Goal: Complete application form: Complete application form

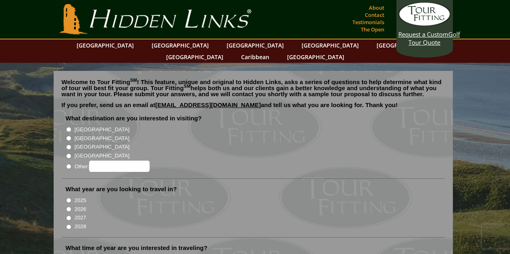
click at [67, 127] on input "[GEOGRAPHIC_DATA]" at bounding box center [68, 129] width 5 height 5
radio input "true"
click at [68, 207] on input "2026" at bounding box center [68, 209] width 5 height 5
radio input "true"
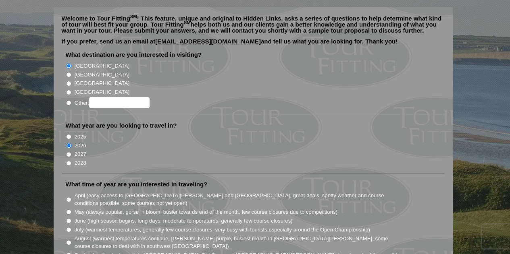
scroll to position [120, 0]
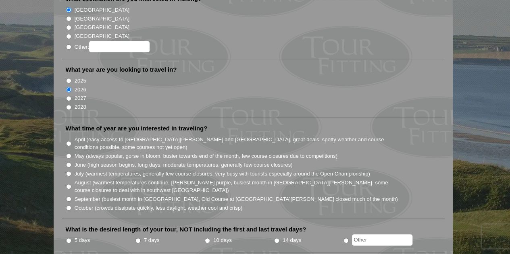
click at [69, 153] on input "May (always popular, gorse in bloom, busier towards end of the month, few cours…" at bounding box center [68, 155] width 5 height 5
radio input "true"
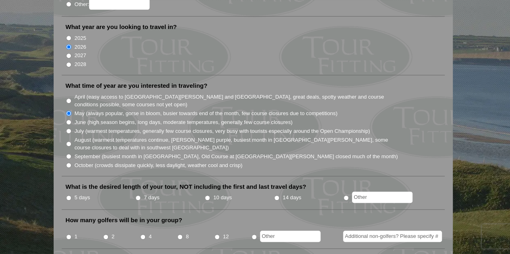
radio input "true"
click at [389, 192] on input "text" at bounding box center [382, 197] width 60 height 11
type input "6 days"
click at [179, 234] on input "8" at bounding box center [179, 236] width 5 height 5
radio input "true"
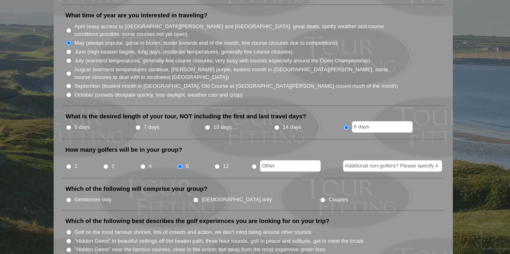
scroll to position [233, 0]
click at [68, 197] on input "Gentlemen only" at bounding box center [68, 199] width 5 height 5
radio input "true"
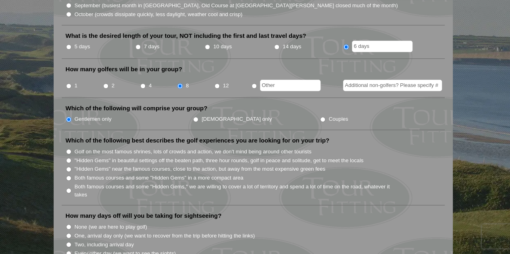
scroll to position [314, 0]
click at [67, 149] on input "Golf on the most famous shrines, lots of crowds and action, we don't mind being…" at bounding box center [68, 151] width 5 height 5
radio input "true"
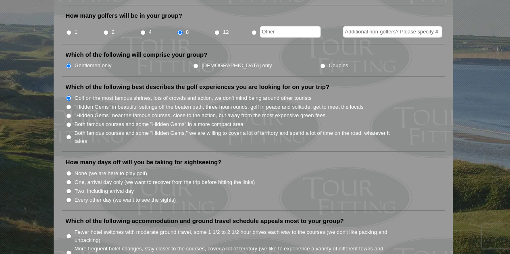
click at [70, 180] on input "One, arrival day only (we want to recover from the trip before hitting the link…" at bounding box center [68, 182] width 5 height 5
radio input "true"
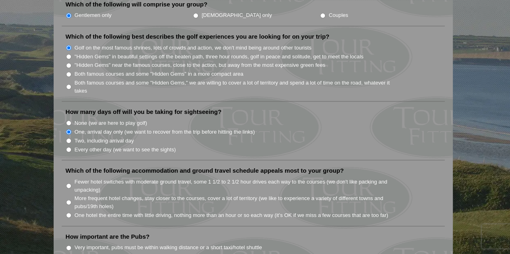
scroll to position [418, 0]
click at [68, 138] on input "Two, including arrival day" at bounding box center [68, 140] width 5 height 5
radio input "true"
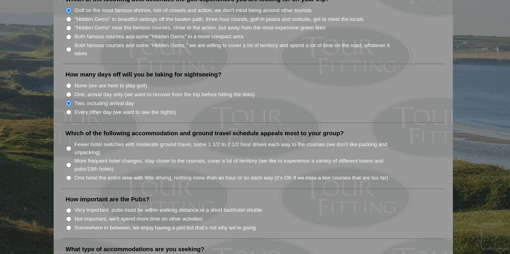
click at [66, 162] on input "More frequent hotel changes, stay closer to the courses, cover a lot of territo…" at bounding box center [68, 164] width 5 height 5
radio input "true"
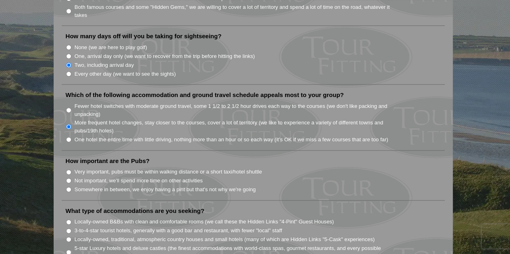
scroll to position [494, 0]
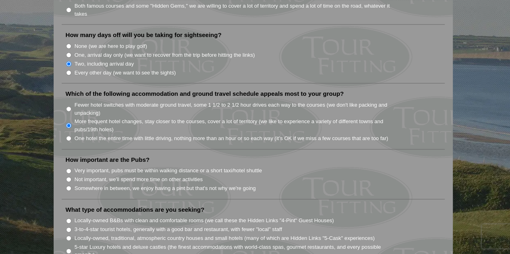
click at [66, 186] on input "Somewhere in between, we enjoy having a pint but that's not why we're going" at bounding box center [68, 188] width 5 height 5
radio input "true"
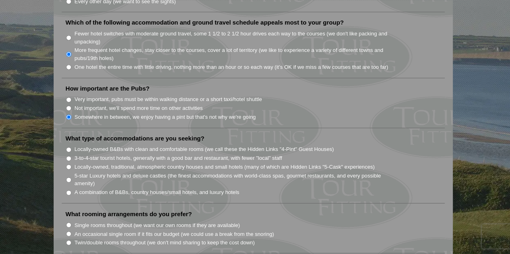
scroll to position [566, 0]
click at [69, 177] on input "5-star Luxury hotels and deluxe castles (the finest accommodations with world-c…" at bounding box center [68, 179] width 5 height 5
radio input "true"
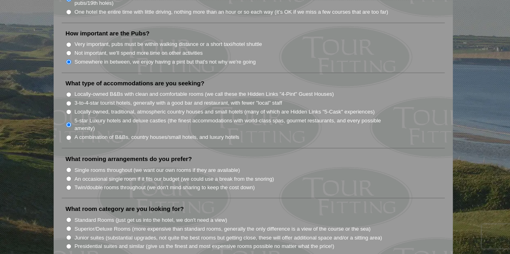
click at [68, 167] on input "Single rooms throughout (we want our own rooms if they are available)" at bounding box center [68, 169] width 5 height 5
radio input "true"
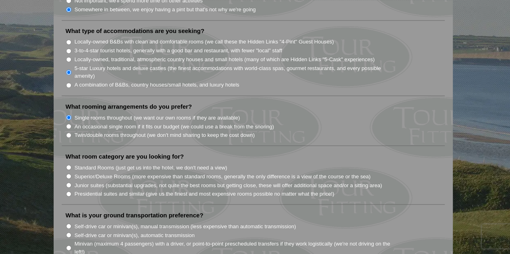
click at [67, 174] on input "Superior/Deluxe Rooms (more expensive than standard rooms, generally the only d…" at bounding box center [68, 176] width 5 height 5
radio input "true"
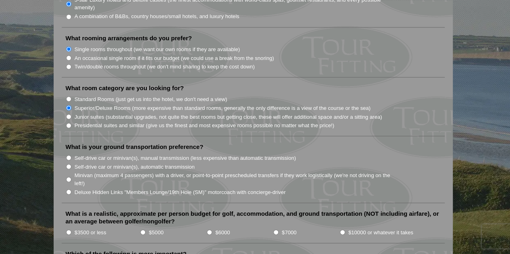
click at [69, 189] on input "Deluxe Hidden Links "Members Lounge/19th Hole (SM)" motorcoach with concierge-d…" at bounding box center [68, 191] width 5 height 5
radio input "true"
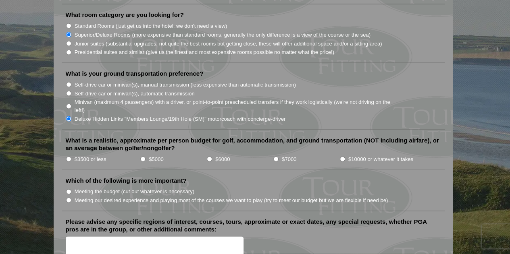
scroll to position [815, 0]
click at [210, 156] on input "$6000" at bounding box center [209, 158] width 5 height 5
radio input "true"
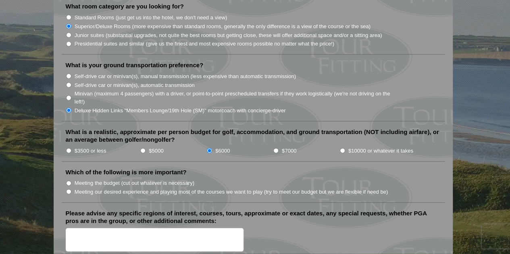
scroll to position [844, 0]
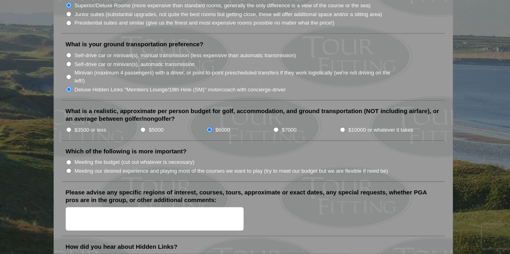
click at [66, 168] on input "Meeting our desired experience and playing most of the courses we want to play …" at bounding box center [68, 170] width 5 height 5
radio input "true"
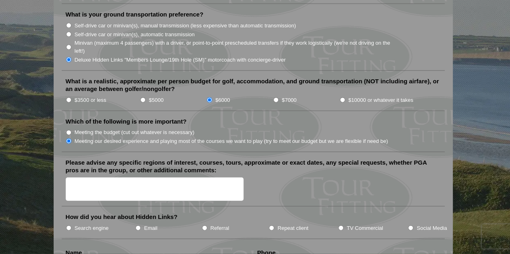
click at [165, 178] on textarea "Please advise any specific regions of interest, courses, tours, approximate or …" at bounding box center [155, 190] width 178 height 24
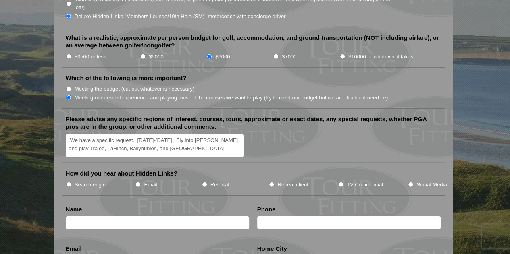
scroll to position [923, 0]
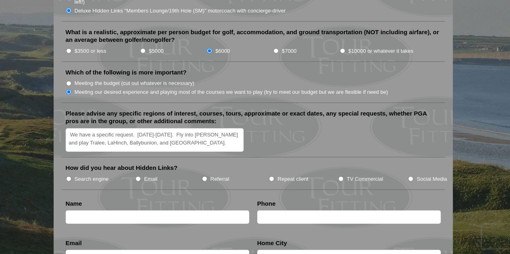
type textarea "We have a specific request. May 20-26. Fly into Shannon and play Tralee, LaHinc…"
click at [341, 176] on input "TV Commercial" at bounding box center [340, 178] width 5 height 5
radio input "true"
click at [156, 211] on input "text" at bounding box center [157, 217] width 183 height 13
type input "JOSEPH CENTENO"
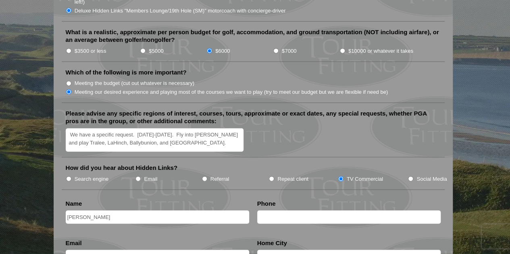
type input "Lower Gwynedd"
click at [281, 211] on input "text" at bounding box center [348, 217] width 183 height 13
type input "2673421646"
click at [209, 250] on input "text" at bounding box center [157, 255] width 183 height 11
type input "joseph.centeno@bipc.com"
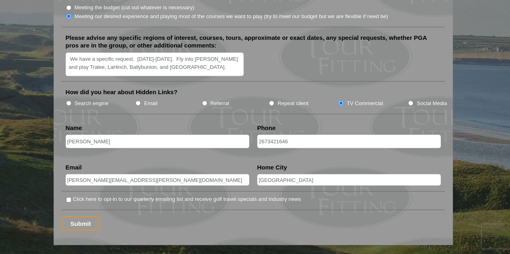
scroll to position [999, 0]
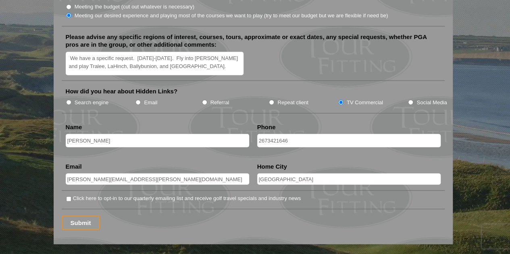
click at [84, 216] on input "Submit" at bounding box center [81, 223] width 38 height 14
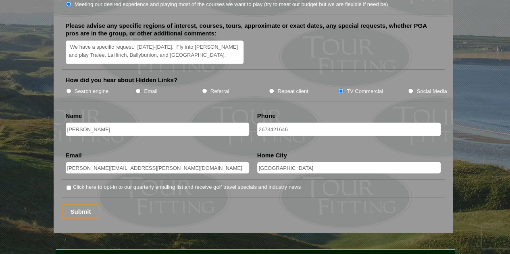
scroll to position [1025, 0]
click at [85, 204] on input "Submit" at bounding box center [81, 211] width 38 height 14
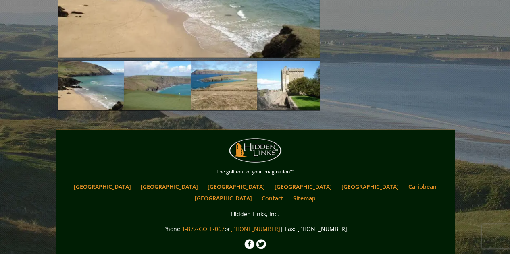
scroll to position [1039, 0]
